Goal: Transaction & Acquisition: Purchase product/service

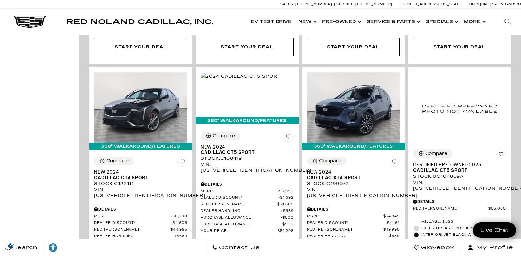
scroll to position [678, 0]
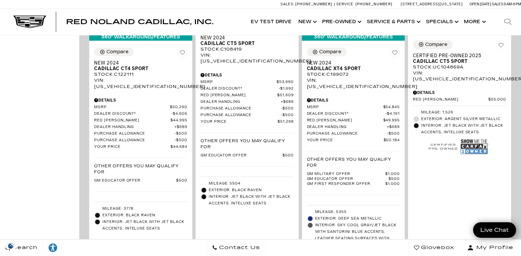
scroll to position [769, 0]
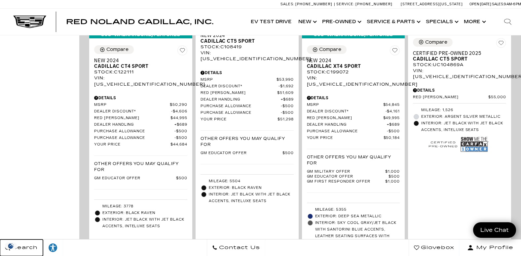
click at [42, 241] on link "Search" at bounding box center [21, 247] width 43 height 17
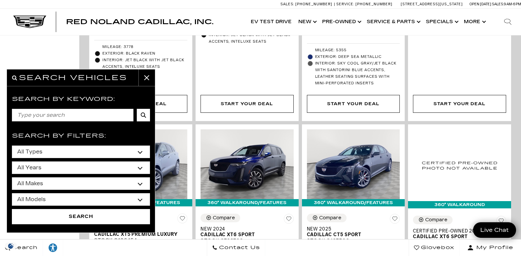
scroll to position [929, 0]
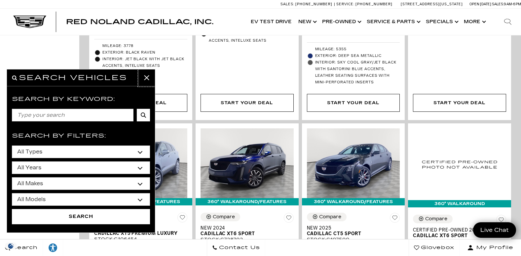
click at [146, 75] on button "close" at bounding box center [147, 77] width 17 height 17
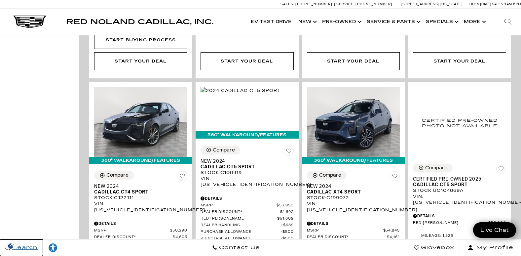
scroll to position [648, 0]
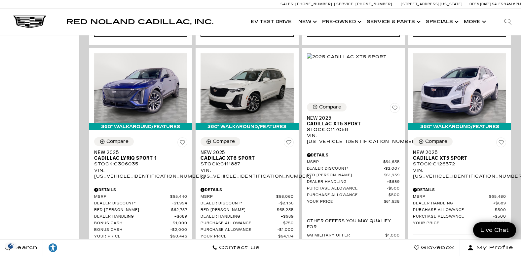
scroll to position [1333, 0]
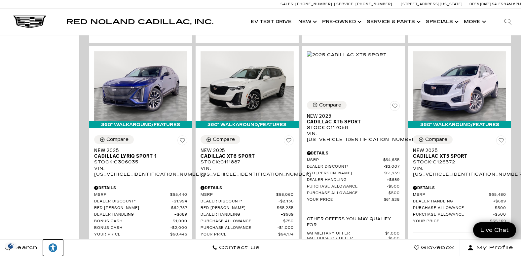
click at [47, 240] on link at bounding box center [53, 247] width 20 height 17
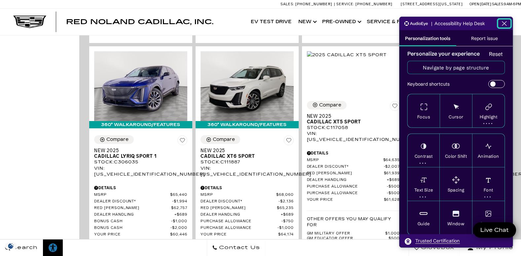
click at [503, 22] on icon "Close the AudioEye toolbar" at bounding box center [504, 24] width 8 height 8
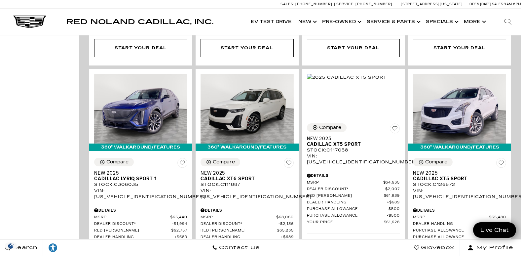
scroll to position [1311, 0]
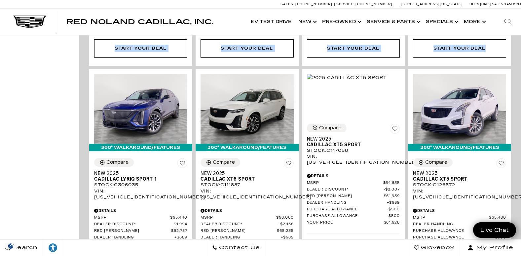
drag, startPoint x: 43, startPoint y: 211, endPoint x: 527, endPoint y: 41, distance: 513.1
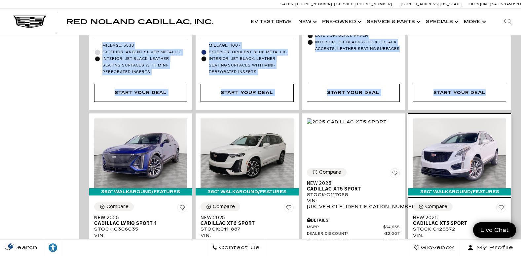
drag, startPoint x: 526, startPoint y: 99, endPoint x: 452, endPoint y: 140, distance: 84.9
click at [452, 140] on img at bounding box center [459, 153] width 93 height 70
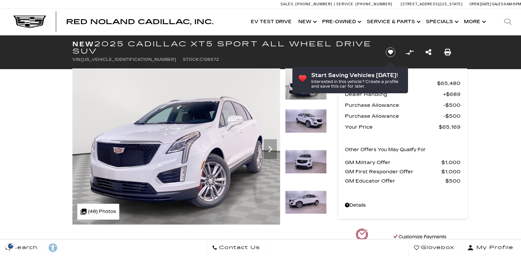
click at [305, 190] on img at bounding box center [306, 202] width 42 height 24
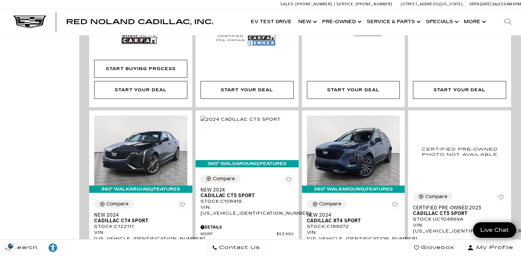
scroll to position [616, 0]
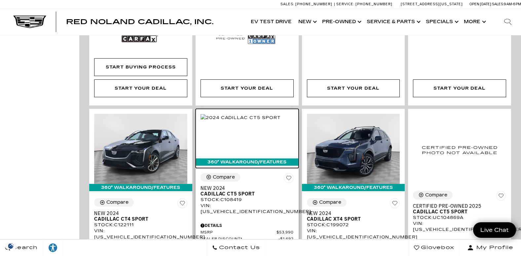
click at [258, 121] on img at bounding box center [241, 117] width 80 height 7
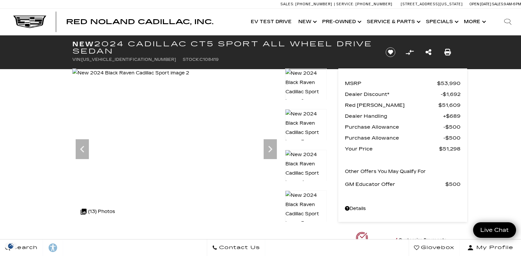
click at [272, 147] on icon "Next" at bounding box center [270, 148] width 13 height 13
click at [271, 147] on icon "Next" at bounding box center [270, 148] width 13 height 13
click at [270, 148] on icon "Next" at bounding box center [270, 149] width 4 height 7
click at [269, 149] on icon "Next" at bounding box center [270, 148] width 13 height 13
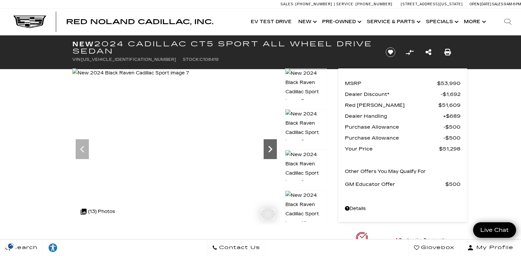
click at [269, 149] on icon "Next" at bounding box center [270, 148] width 13 height 13
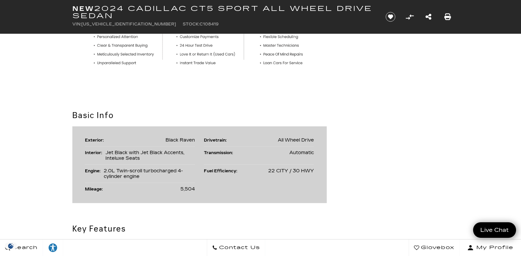
scroll to position [296, 0]
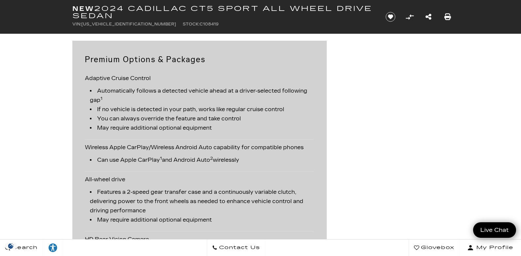
scroll to position [732, 0]
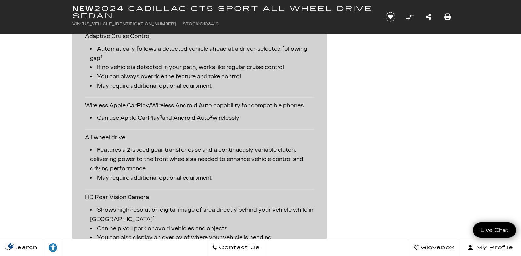
scroll to position [789, 0]
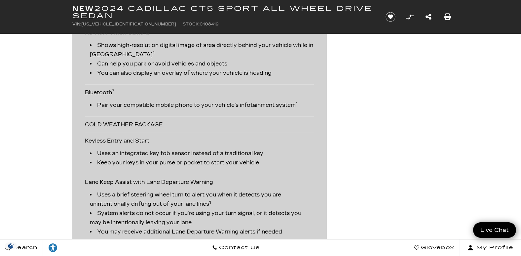
scroll to position [944, 0]
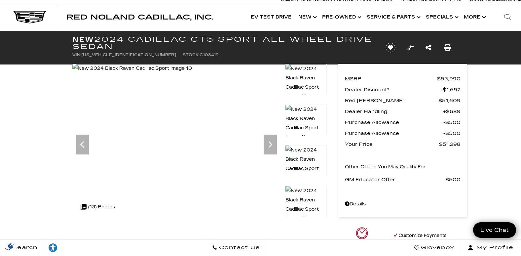
scroll to position [0, 0]
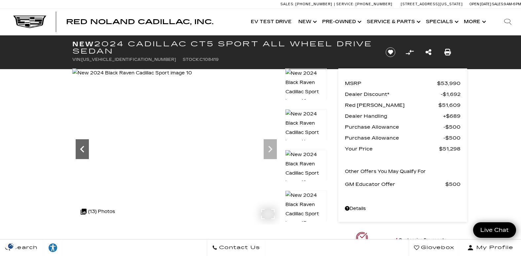
click at [83, 149] on icon "Previous" at bounding box center [82, 148] width 13 height 13
click at [270, 148] on icon "Next" at bounding box center [270, 149] width 4 height 7
click at [267, 150] on icon "Next" at bounding box center [270, 148] width 13 height 13
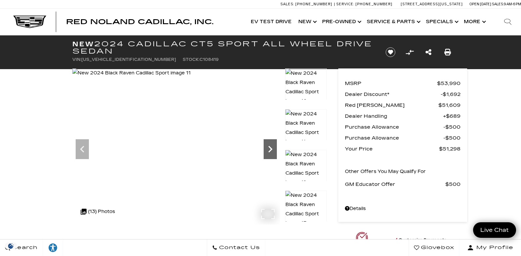
click at [267, 149] on icon "Next" at bounding box center [270, 148] width 13 height 13
click at [267, 148] on icon "Next" at bounding box center [270, 148] width 13 height 13
click at [192, 78] on img at bounding box center [131, 72] width 119 height 9
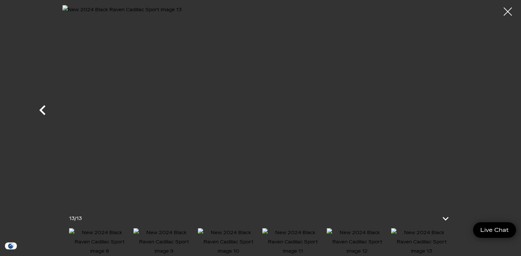
click at [46, 109] on icon "Previous" at bounding box center [43, 110] width 20 height 20
click at [45, 109] on icon "Previous" at bounding box center [43, 110] width 20 height 20
click at [476, 107] on icon "Next" at bounding box center [479, 110] width 20 height 20
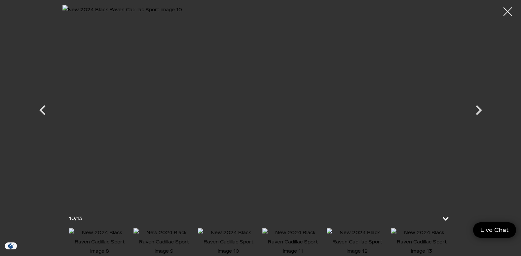
click at [505, 12] on div at bounding box center [508, 12] width 18 height 18
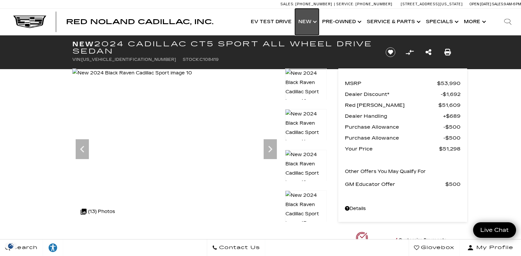
click at [310, 22] on link "Show New" at bounding box center [307, 22] width 24 height 26
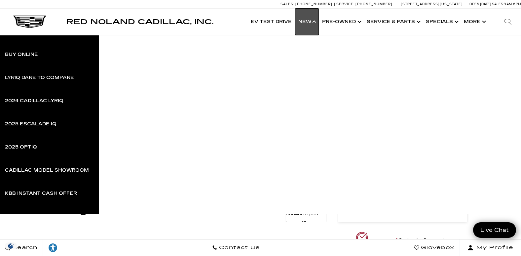
scroll to position [126, 0]
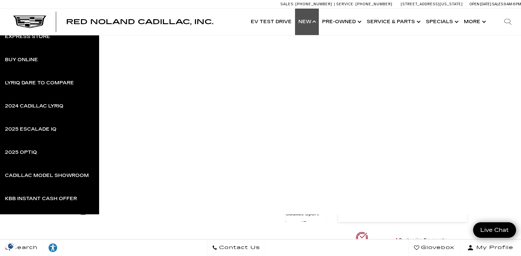
click at [298, 63] on ul "XT4 XT5 XT6 Escalade Escalade IQ OPTIQ LYRIQ VISTIQ Escalade IQL LYRIQ-V OPTIQ-V" at bounding box center [310, 11] width 422 height 156
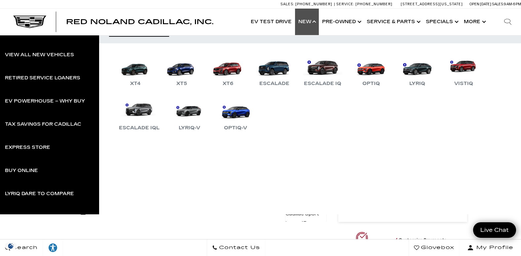
scroll to position [0, 0]
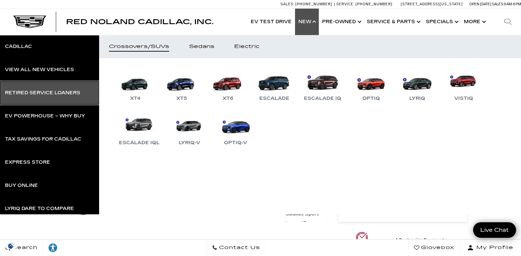
click at [66, 90] on link "Retired Service Loaners" at bounding box center [49, 92] width 99 height 23
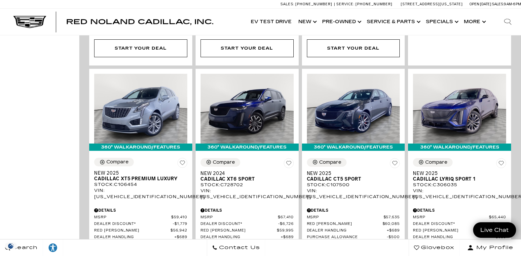
scroll to position [476, 0]
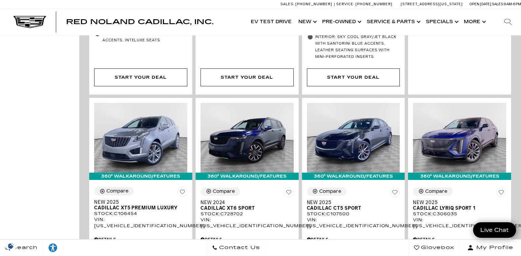
scroll to position [433, 0]
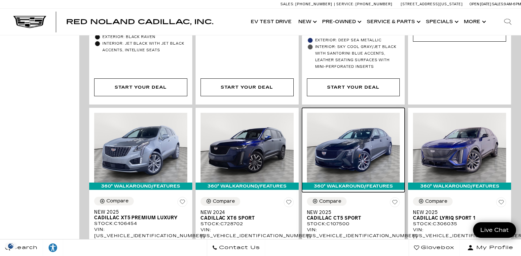
click at [346, 122] on img at bounding box center [353, 148] width 93 height 70
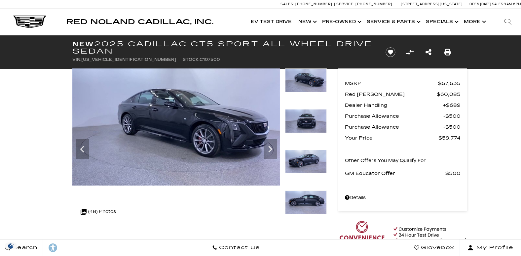
scroll to position [29, 0]
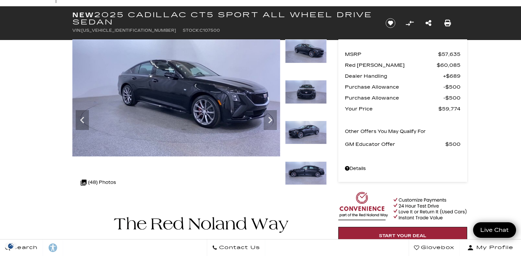
click at [270, 118] on icon "Next" at bounding box center [270, 120] width 4 height 7
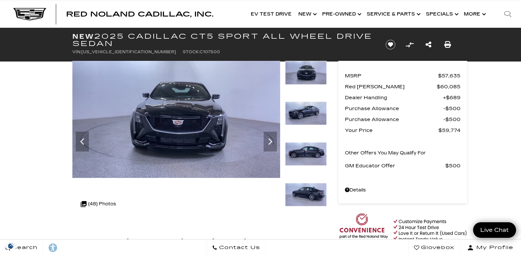
scroll to position [0, 0]
click at [272, 138] on icon "Next" at bounding box center [270, 141] width 13 height 13
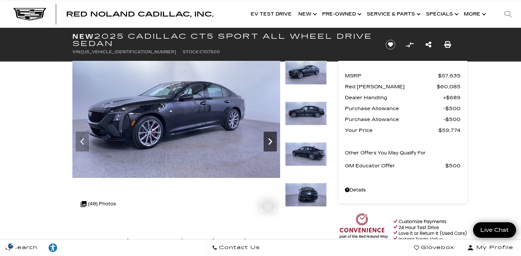
click at [272, 138] on icon "Next" at bounding box center [270, 141] width 13 height 13
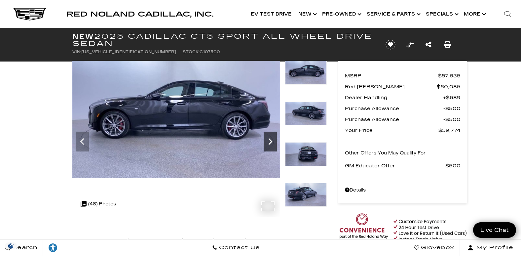
click at [272, 138] on icon "Next" at bounding box center [270, 141] width 13 height 13
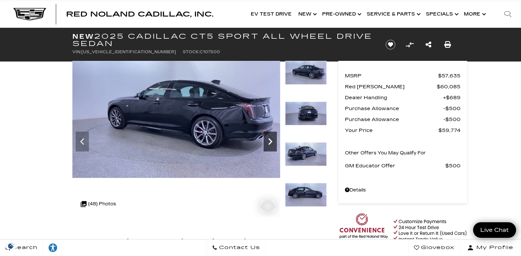
click at [272, 138] on icon "Next" at bounding box center [270, 141] width 13 height 13
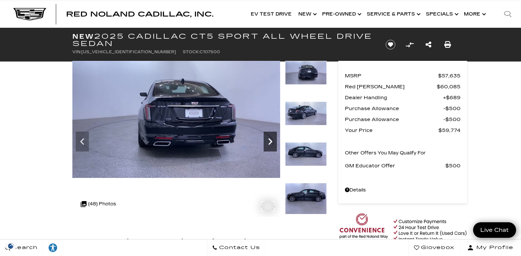
click at [271, 138] on icon "Next" at bounding box center [270, 141] width 13 height 13
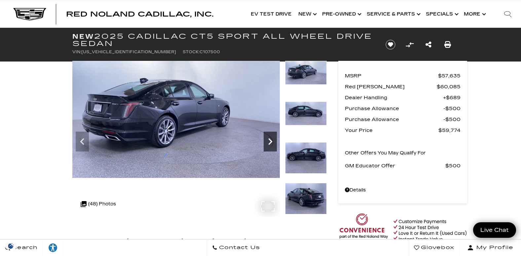
click at [271, 137] on icon "Next" at bounding box center [270, 141] width 13 height 13
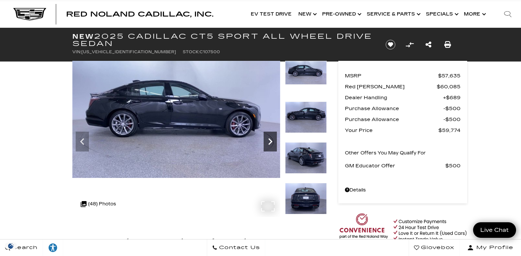
click at [269, 138] on icon "Next" at bounding box center [270, 141] width 13 height 13
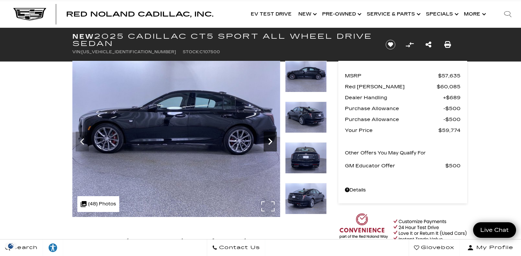
click at [269, 138] on icon "Next" at bounding box center [270, 141] width 13 height 13
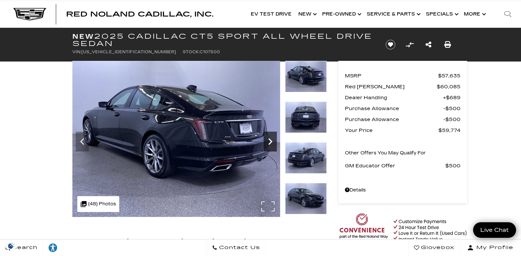
click at [268, 140] on icon "Next" at bounding box center [270, 141] width 13 height 13
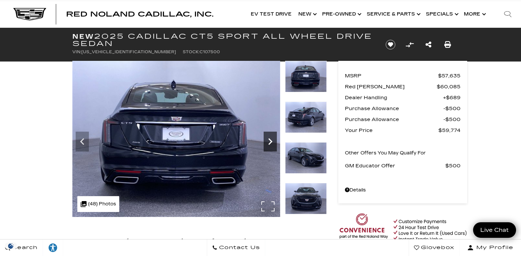
click at [269, 140] on icon "Next" at bounding box center [270, 141] width 13 height 13
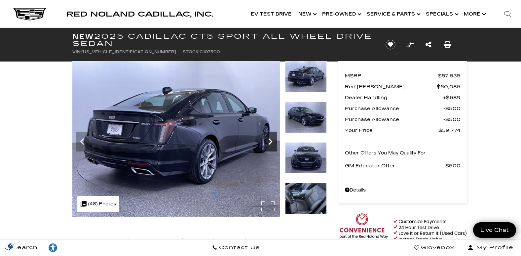
click at [269, 140] on icon "Next" at bounding box center [270, 141] width 13 height 13
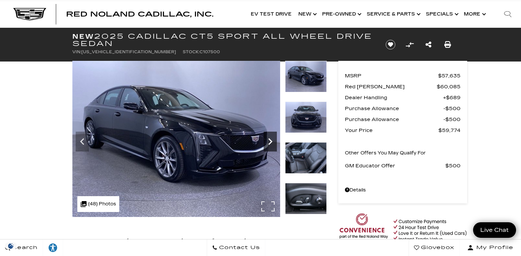
click at [269, 140] on icon "Next" at bounding box center [270, 141] width 13 height 13
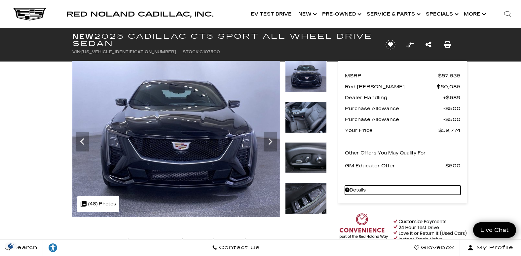
click at [353, 188] on link "Details - about pricing for: New 2025 Cadillac CT5 Sport All Wheel Drive Sedan" at bounding box center [403, 189] width 116 height 9
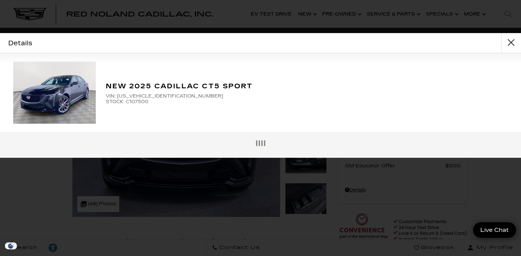
scroll to position [0, 0]
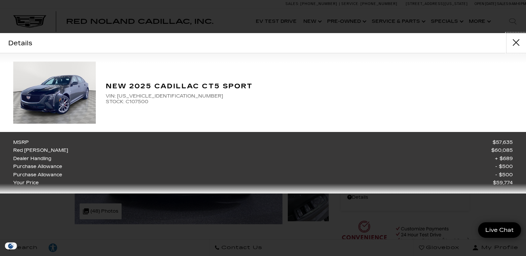
click at [513, 40] on button "close" at bounding box center [516, 43] width 20 height 20
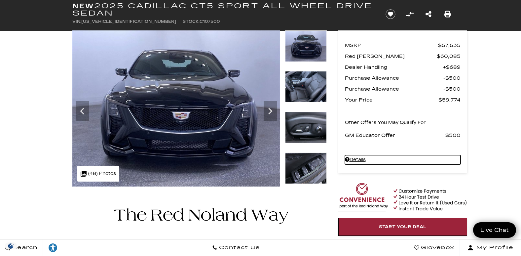
scroll to position [0, 0]
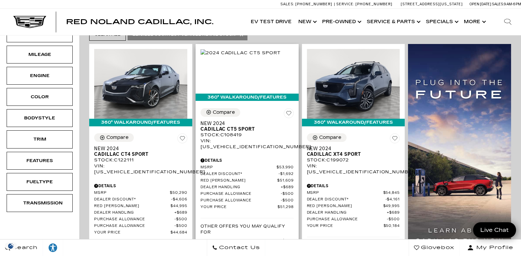
click at [250, 138] on div "VIN: [US_VEHICLE_IDENTIFICATION_NUMBER]" at bounding box center [247, 144] width 93 height 12
click at [244, 138] on div "VIN: [US_VEHICLE_IDENTIFICATION_NUMBER]" at bounding box center [247, 144] width 93 height 12
click at [239, 132] on div "Stock : C108419" at bounding box center [247, 135] width 93 height 6
click at [249, 157] on div "Details" at bounding box center [247, 160] width 93 height 6
